Goal: Task Accomplishment & Management: Manage account settings

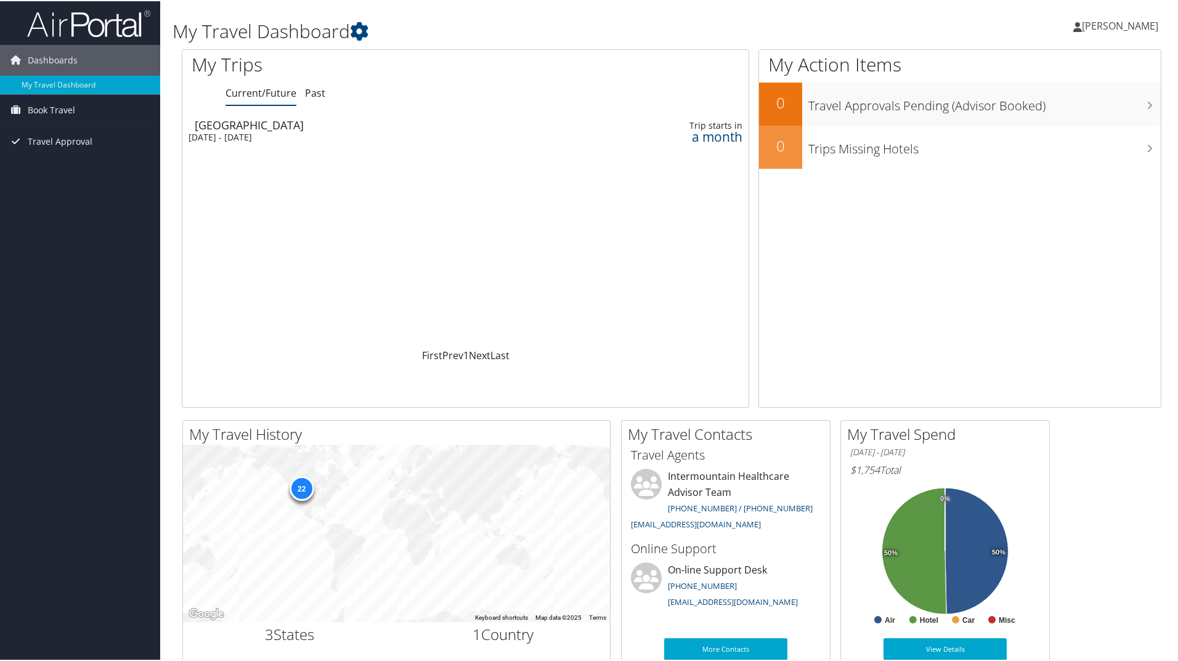
click at [227, 133] on div "Tue 30 Sep 2025 - Fri 3 Oct 2025" at bounding box center [360, 136] width 343 height 11
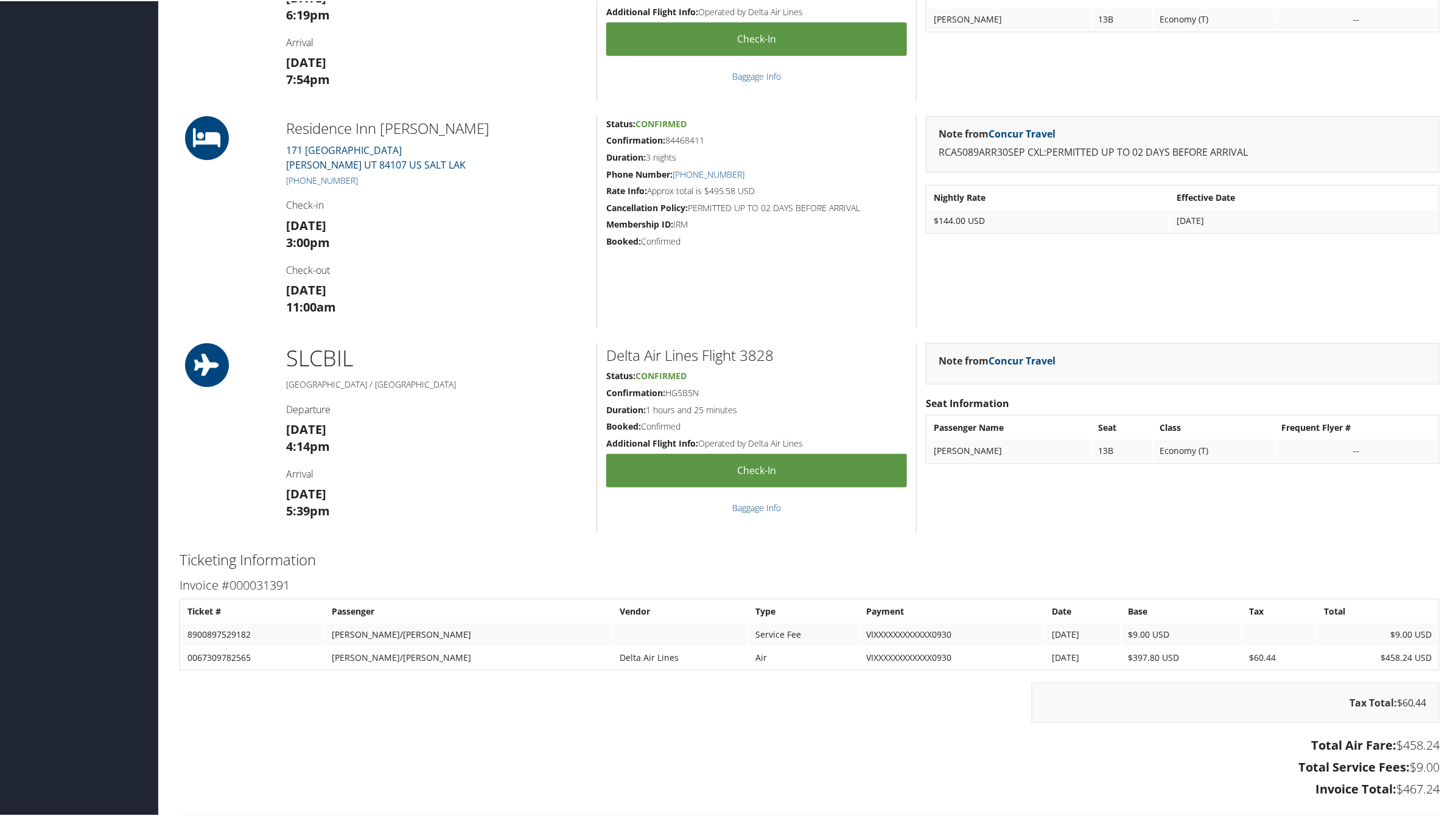
scroll to position [626, 0]
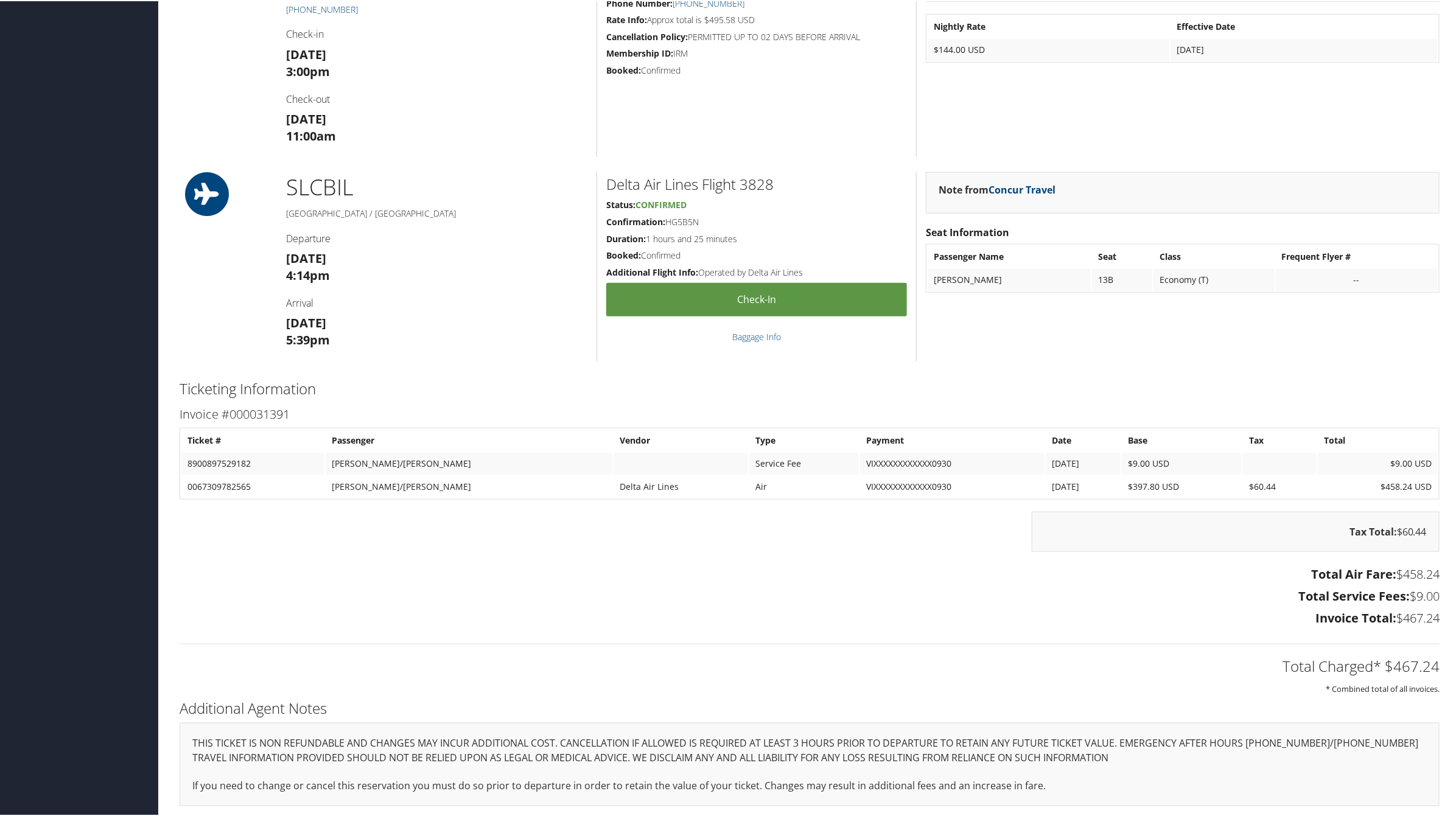
click at [818, 588] on h3 "Total Service Fees: $9.00" at bounding box center [810, 595] width 1260 height 17
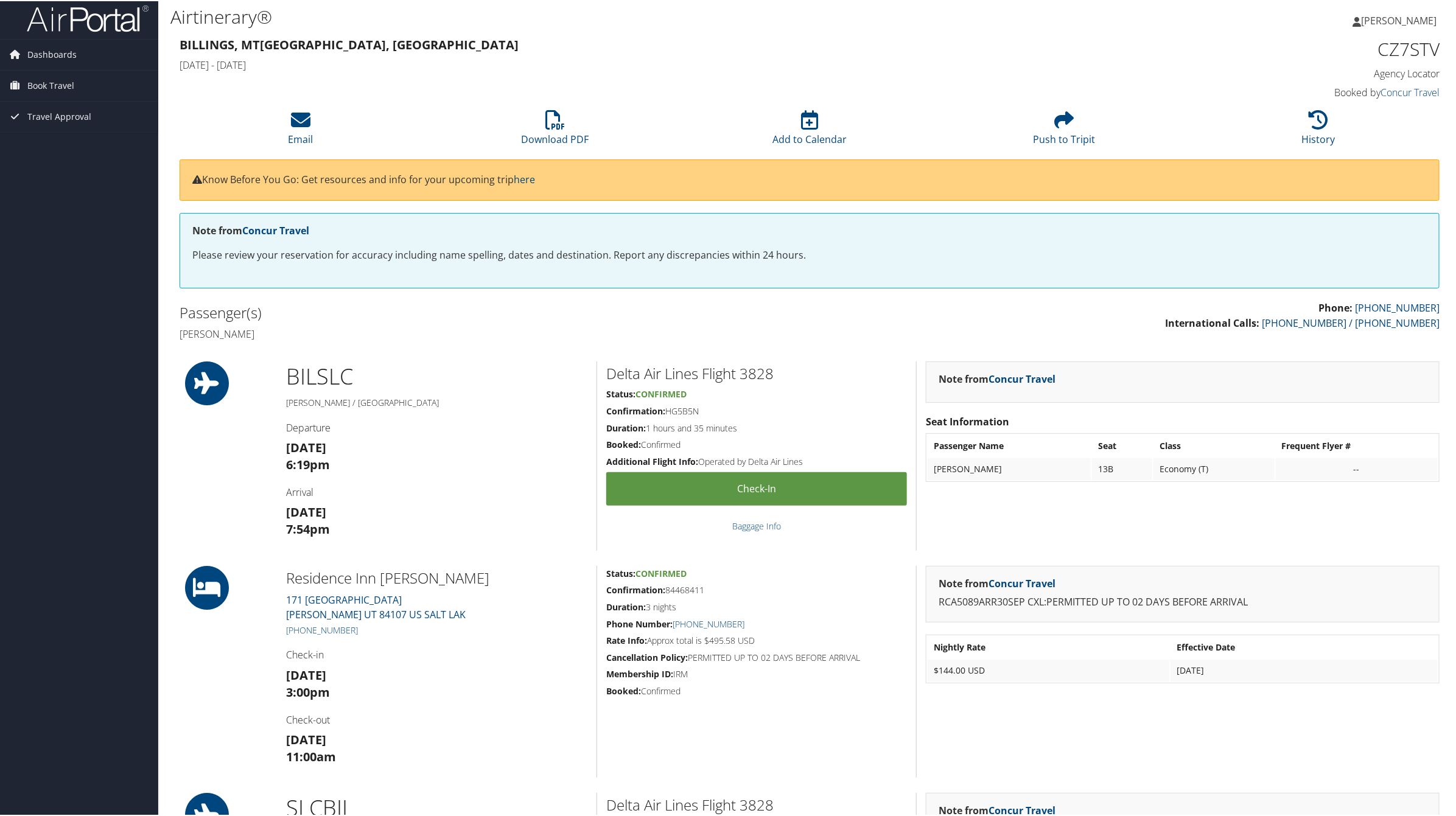
scroll to position [0, 0]
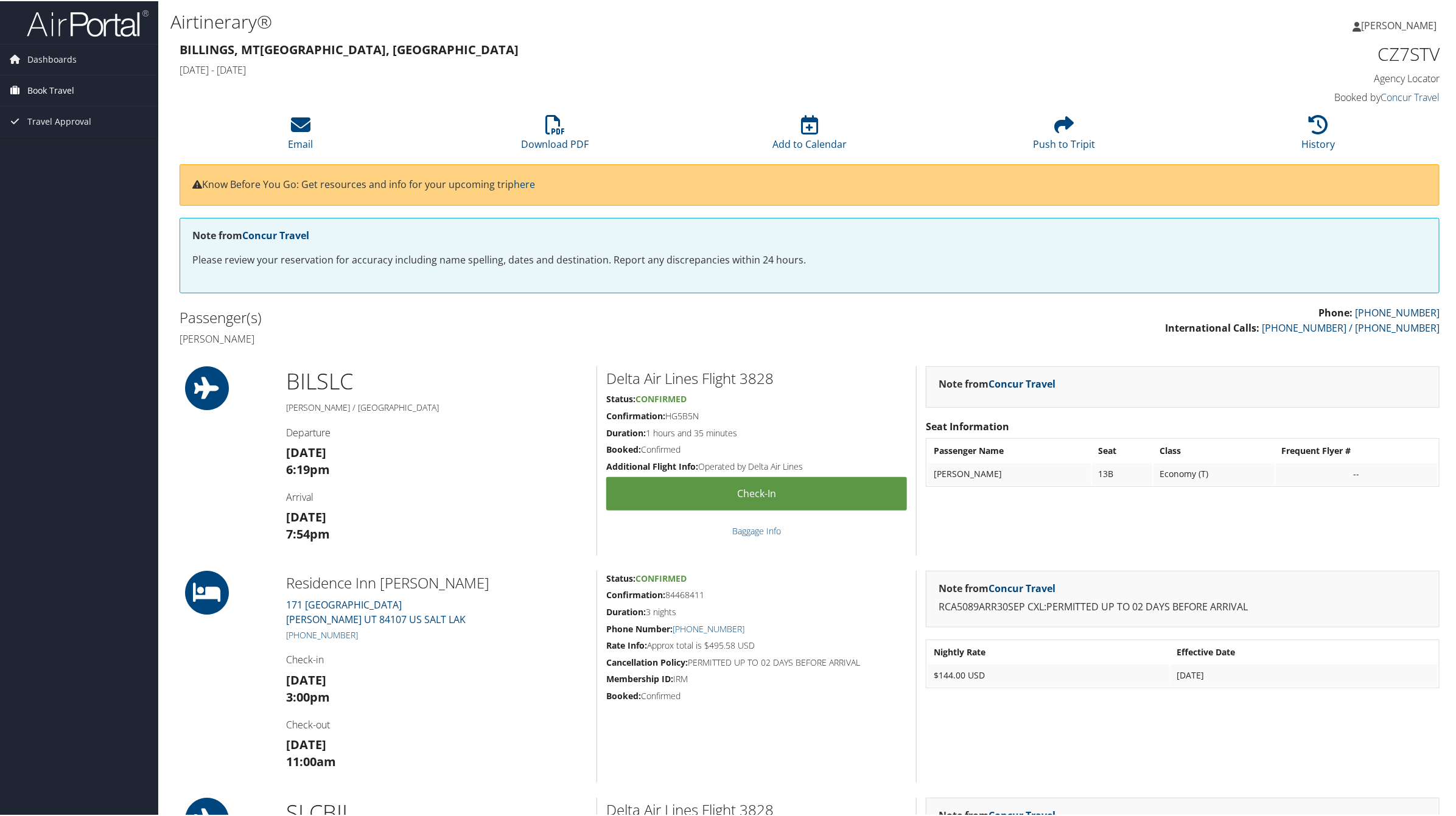
click at [66, 96] on span "Book Travel" at bounding box center [50, 89] width 46 height 31
click at [50, 58] on span "Dashboards" at bounding box center [52, 58] width 49 height 31
click at [62, 80] on link "My Travel Dashboard" at bounding box center [79, 83] width 158 height 18
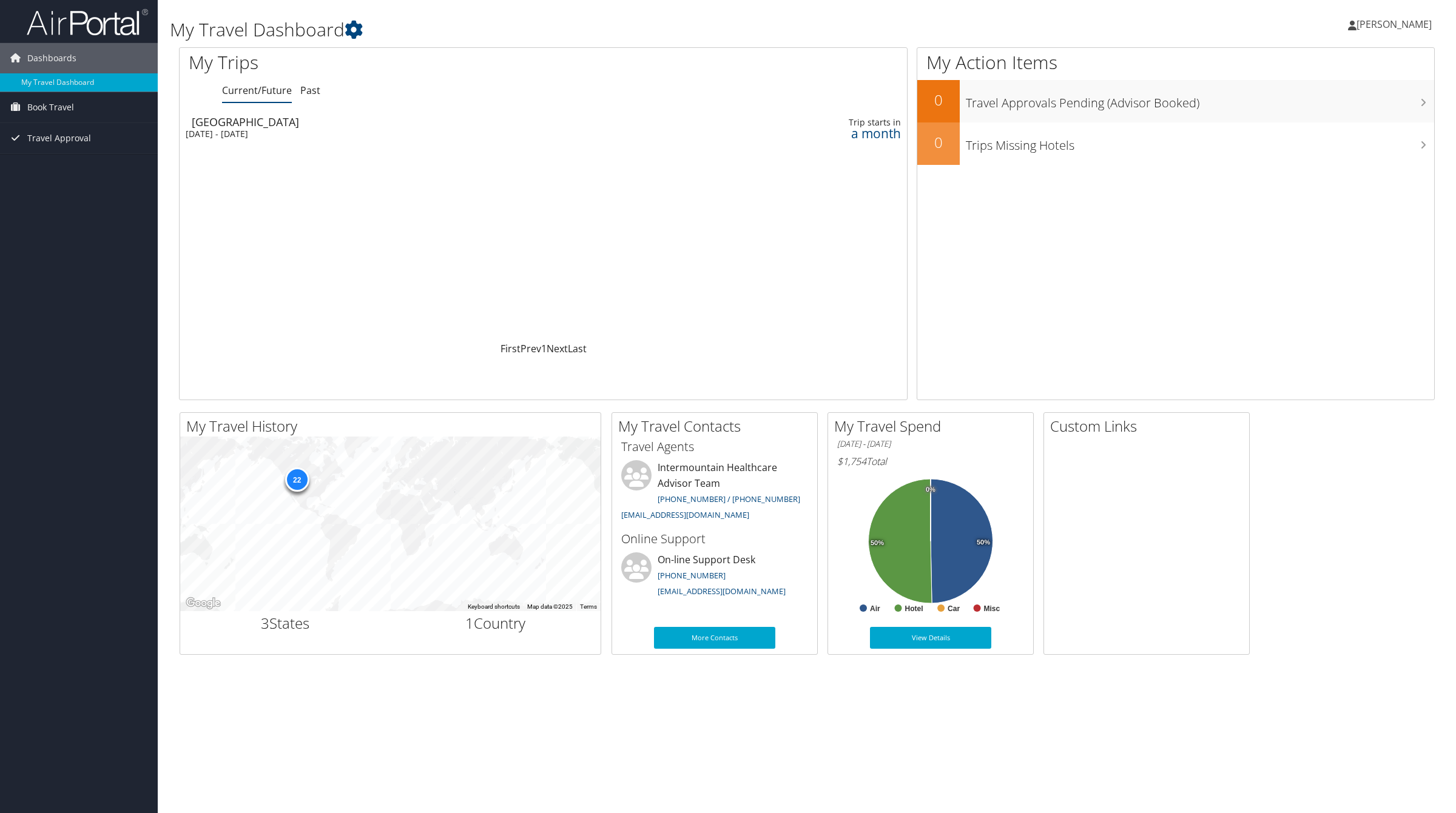
click at [877, 135] on div "a month" at bounding box center [815, 133] width 173 height 11
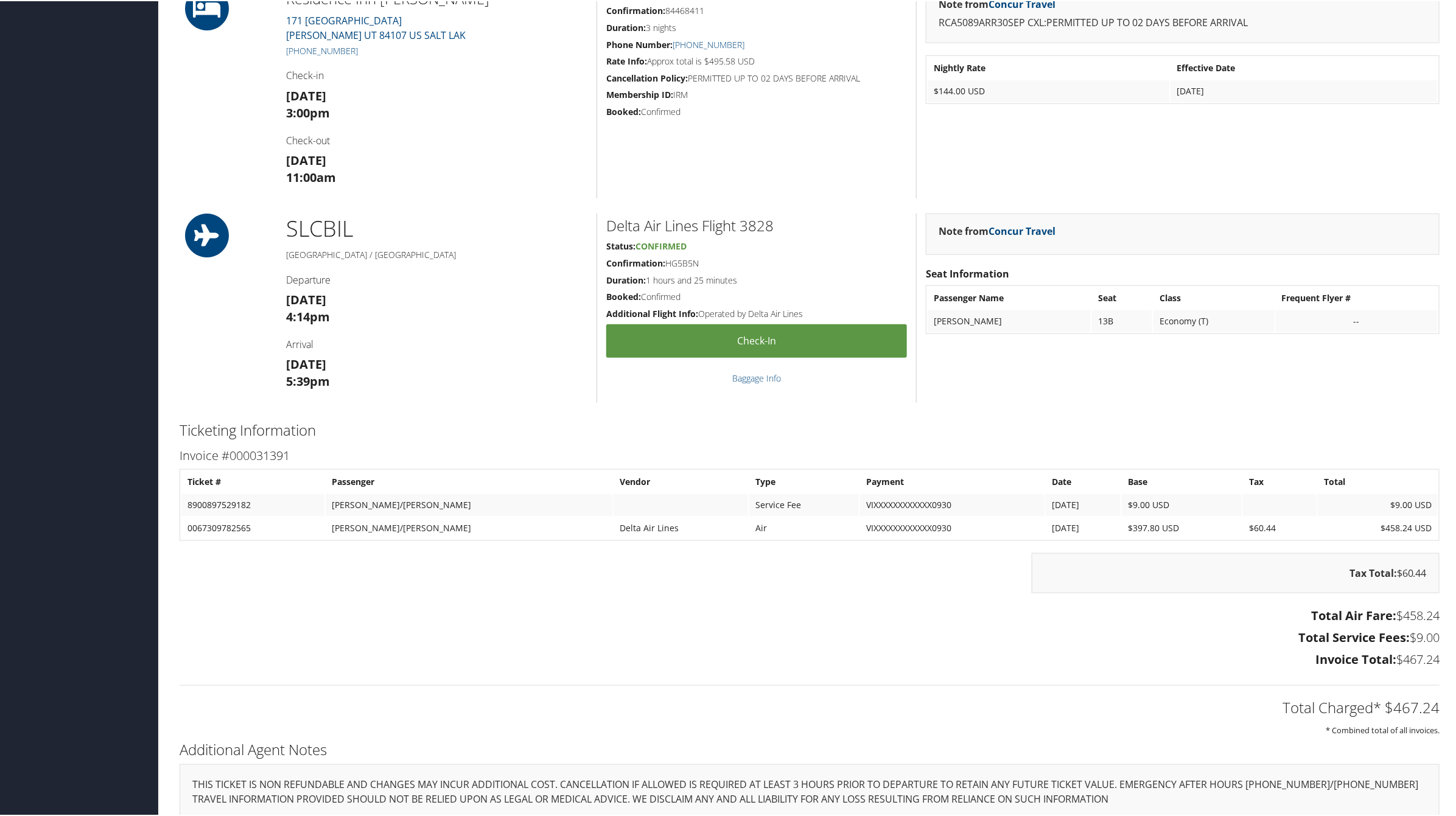
scroll to position [626, 0]
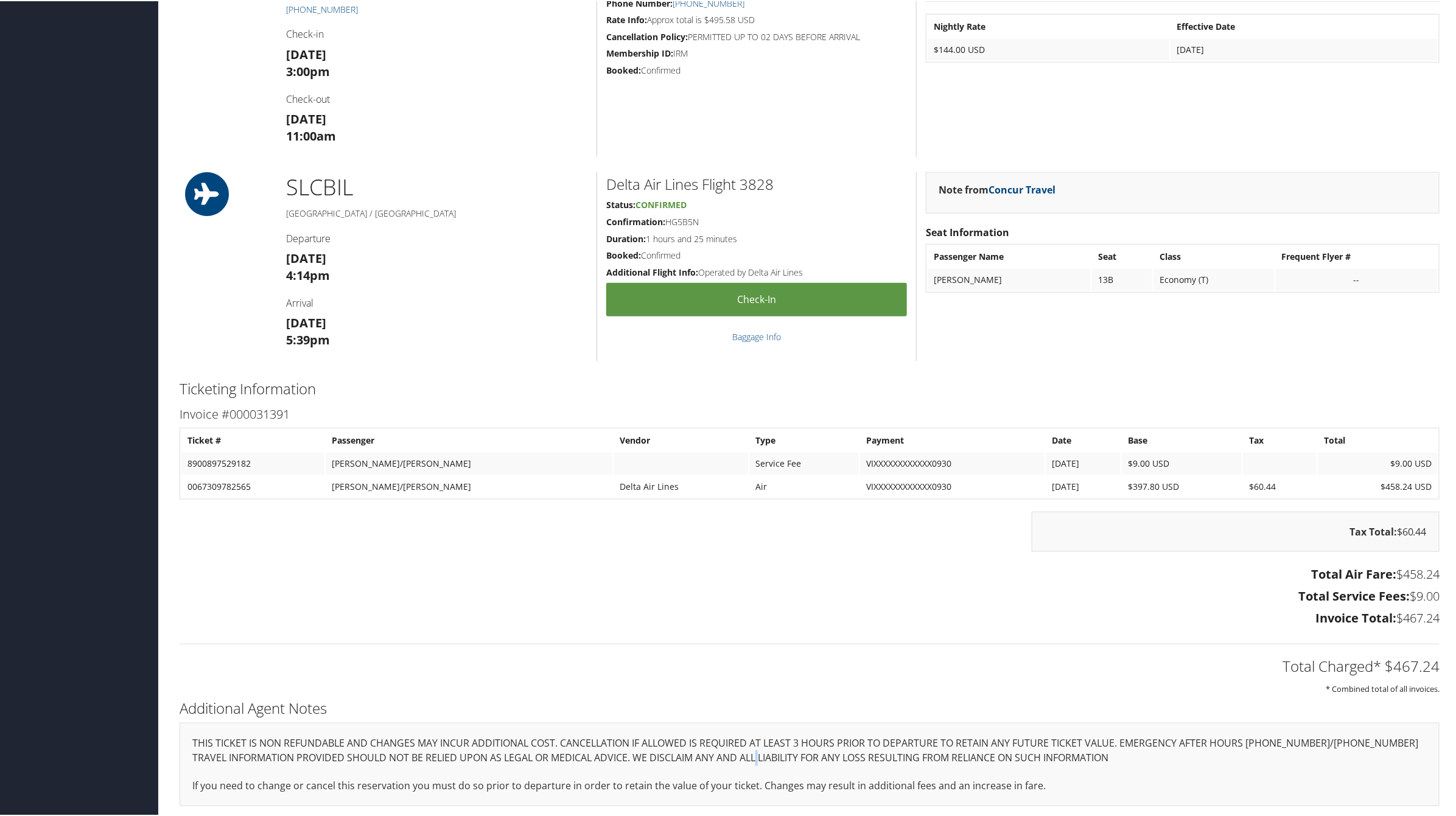
drag, startPoint x: 760, startPoint y: 753, endPoint x: 763, endPoint y: 732, distance: 21.2
click at [765, 750] on p "TRAVEL INFORMATION PROVIDED SHOULD NOT BE RELIED UPON AS LEGAL OR MEDICAL ADVIC…" at bounding box center [810, 758] width 1235 height 16
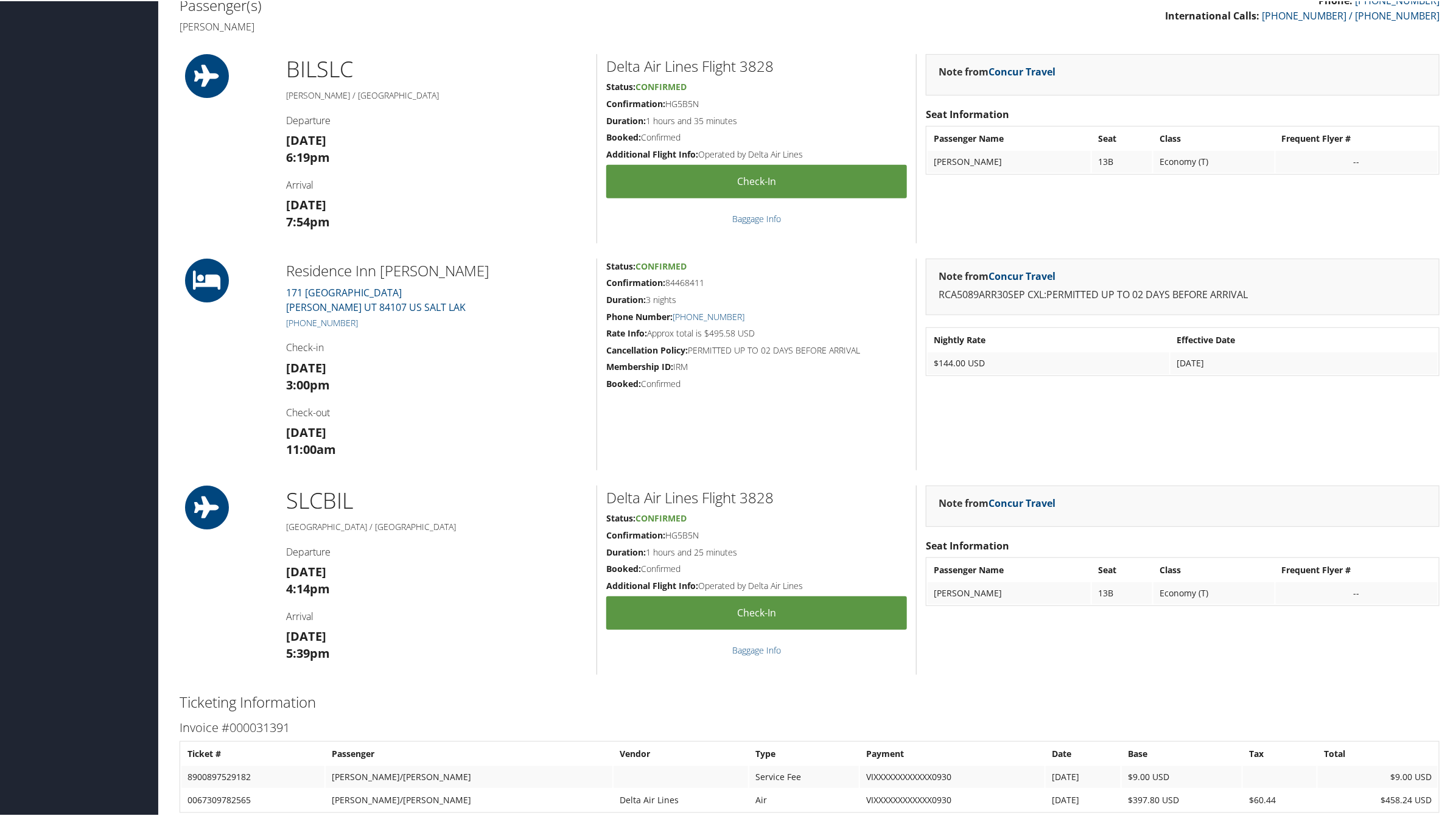
scroll to position [245, 0]
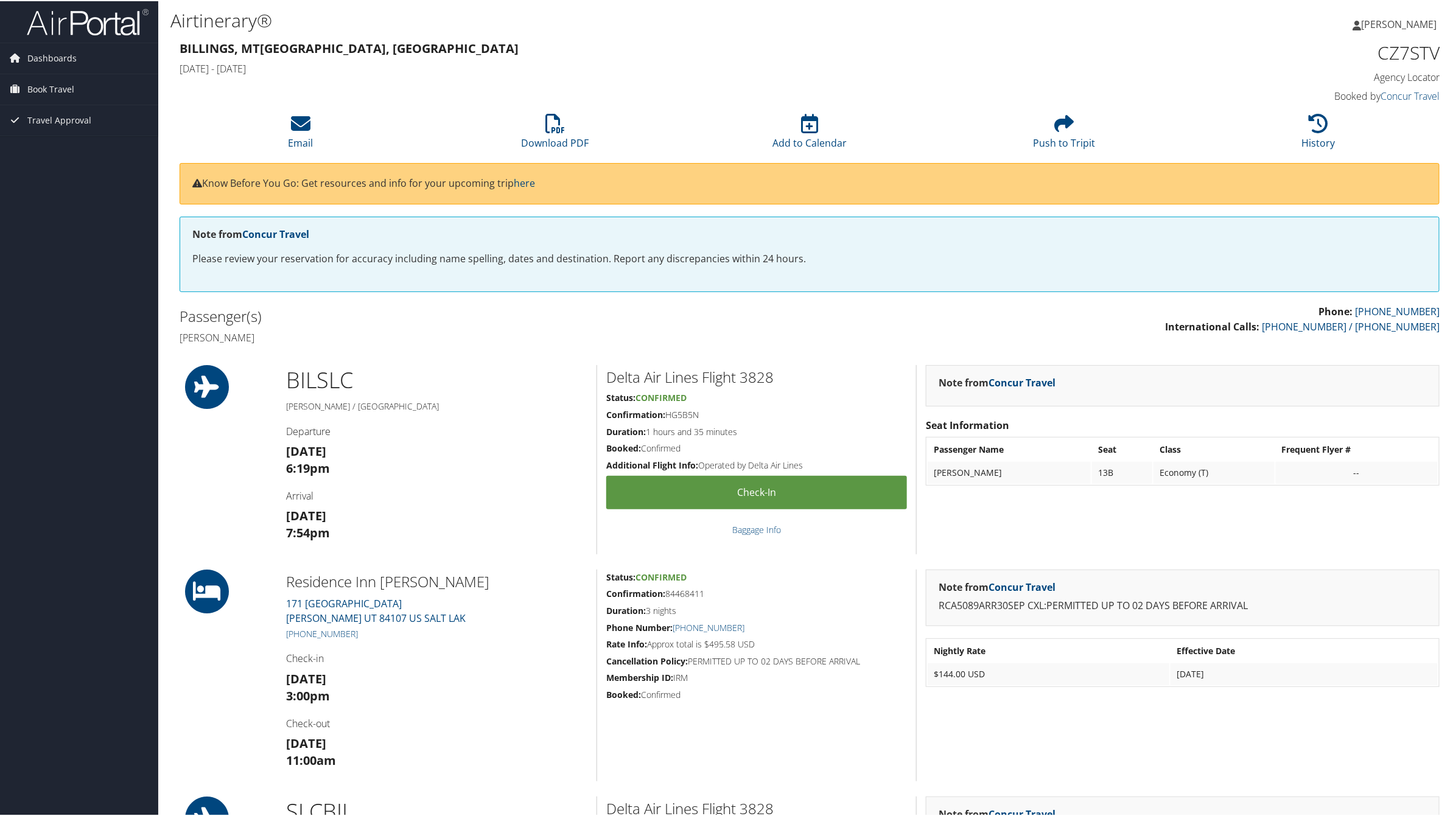
scroll to position [0, 0]
click at [59, 92] on span "Book Travel" at bounding box center [50, 89] width 46 height 31
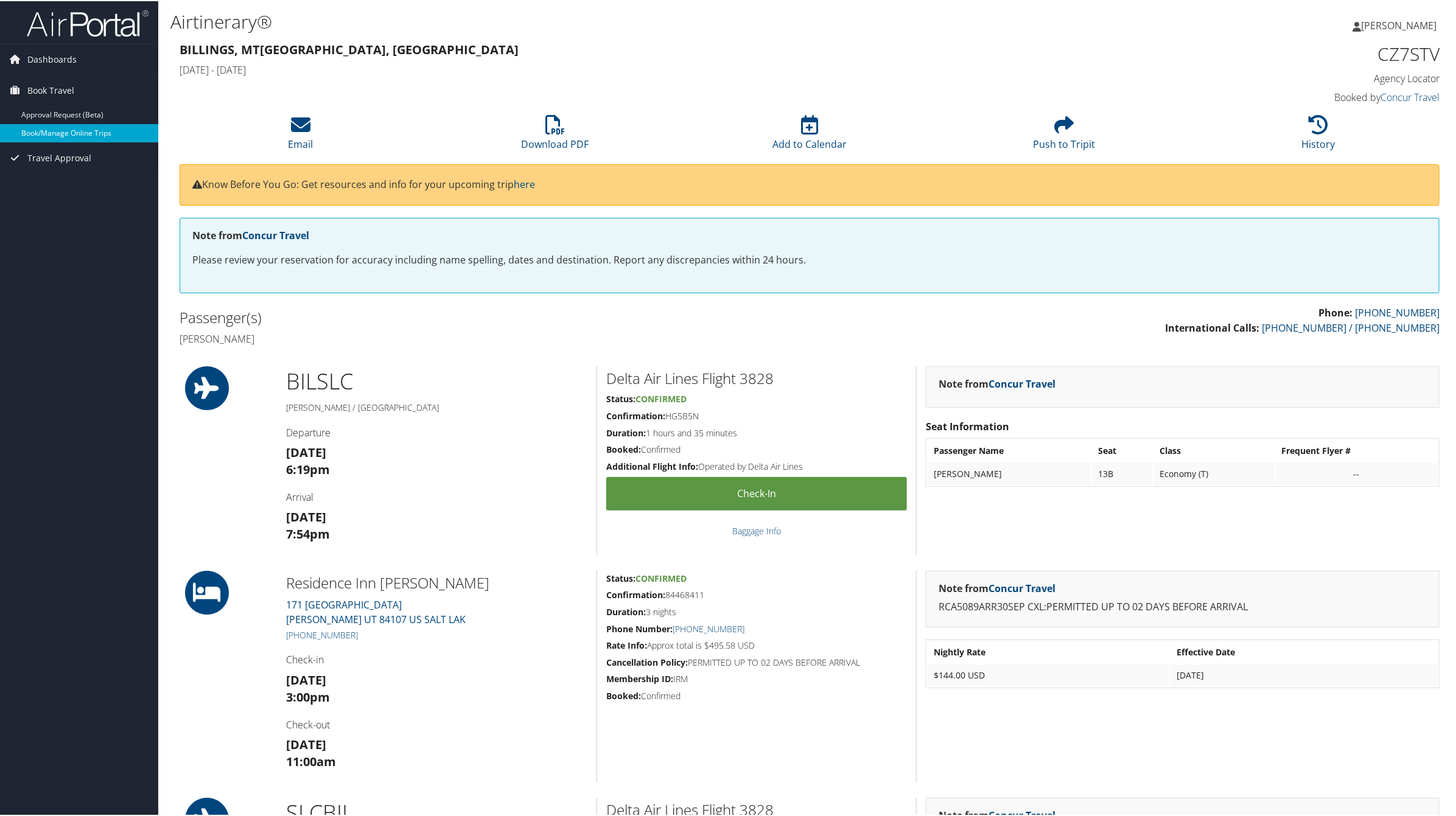
click at [70, 132] on link "Book/Manage Online Trips" at bounding box center [79, 131] width 158 height 18
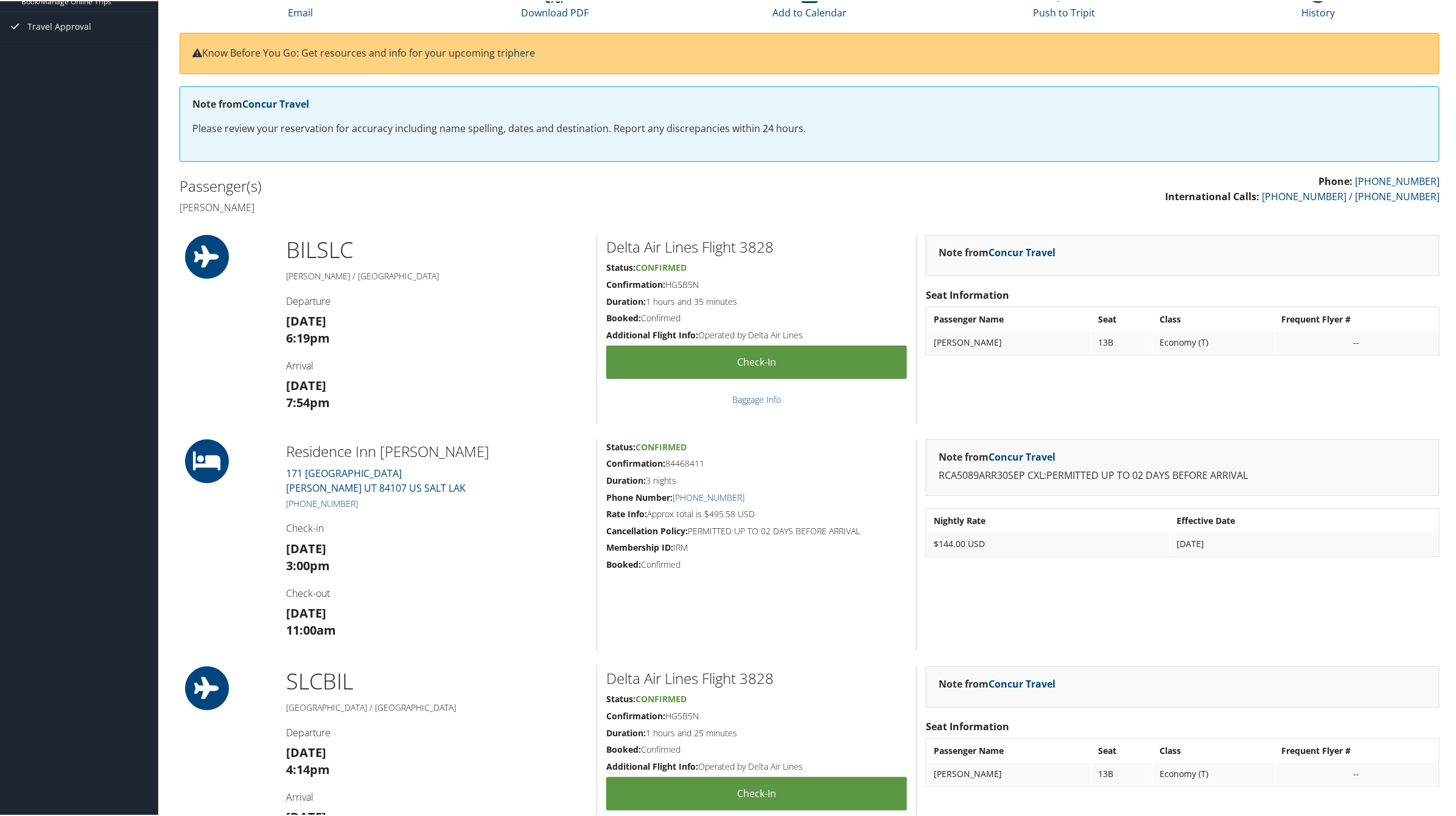
scroll to position [152, 0]
